Goal: Task Accomplishment & Management: Manage account settings

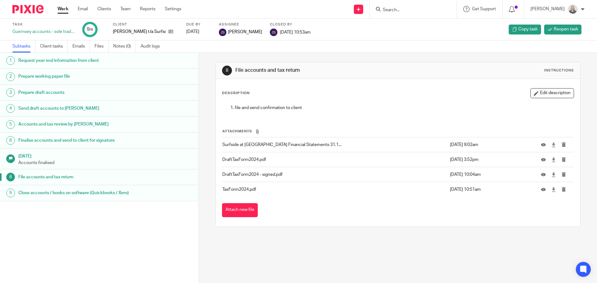
click at [416, 11] on input "Search" at bounding box center [410, 10] width 56 height 6
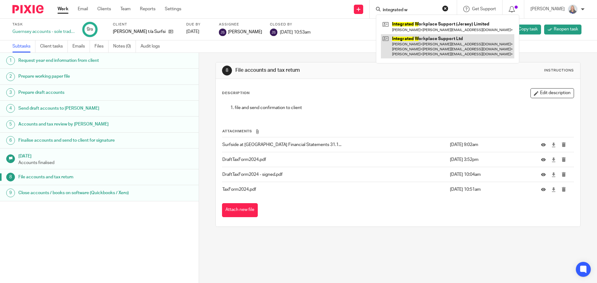
type input "integrated w"
click at [412, 39] on link at bounding box center [447, 46] width 133 height 25
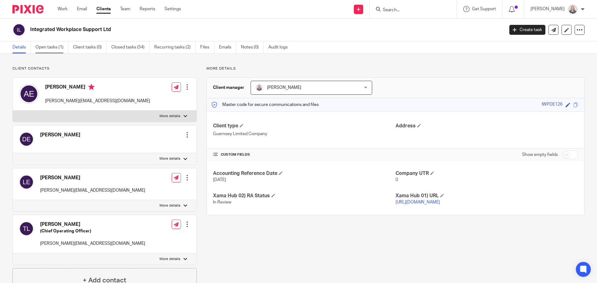
click at [49, 47] on link "Open tasks (1)" at bounding box center [51, 47] width 33 height 12
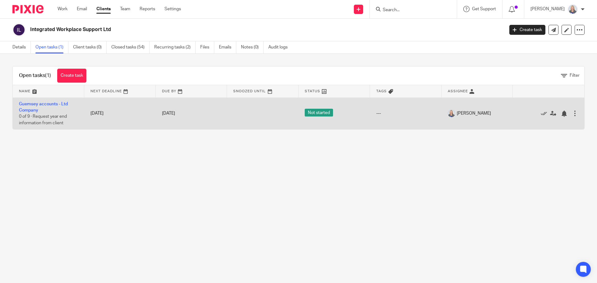
click at [47, 106] on td "Guernsey accounts - Ltd Company 0 of 9 · Request year end information from clie…" at bounding box center [49, 114] width 72 height 32
click at [43, 104] on link "Guernsey accounts - Ltd Company" at bounding box center [43, 107] width 49 height 11
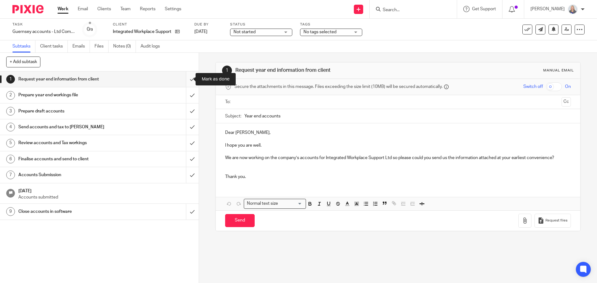
click at [184, 78] on input "submit" at bounding box center [99, 80] width 199 height 16
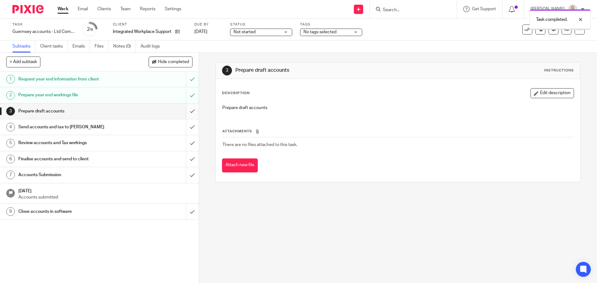
click at [186, 110] on input "submit" at bounding box center [99, 112] width 199 height 16
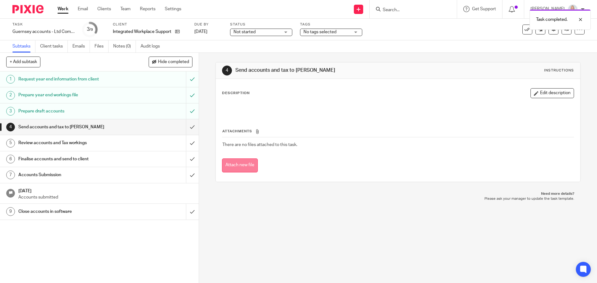
click at [238, 168] on button "Attach new file" at bounding box center [240, 166] width 36 height 14
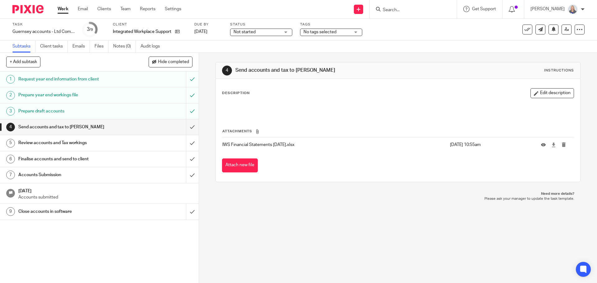
click at [245, 163] on button "Attach new file" at bounding box center [240, 166] width 36 height 14
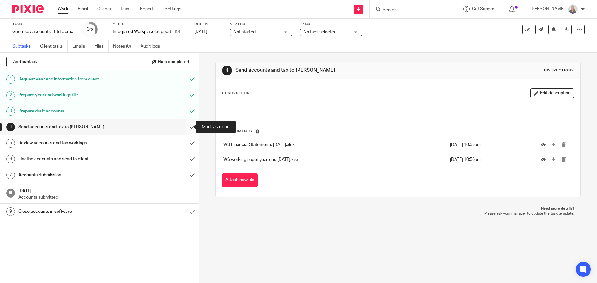
click at [185, 128] on input "submit" at bounding box center [99, 127] width 199 height 16
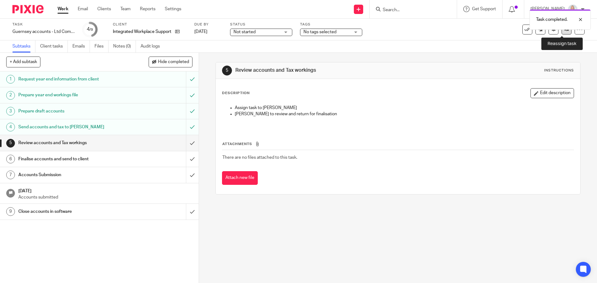
click at [562, 33] on link at bounding box center [567, 30] width 10 height 10
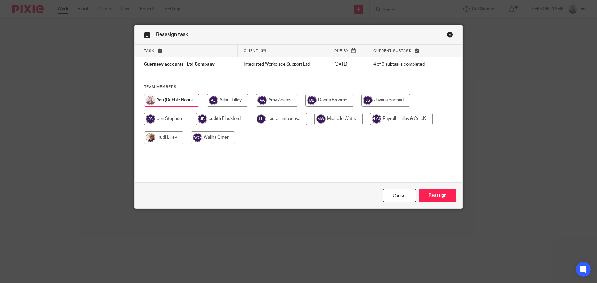
click at [170, 117] on input "radio" at bounding box center [166, 119] width 44 height 12
radio input "true"
click at [430, 193] on input "Reassign" at bounding box center [437, 195] width 37 height 13
